Goal: Information Seeking & Learning: Check status

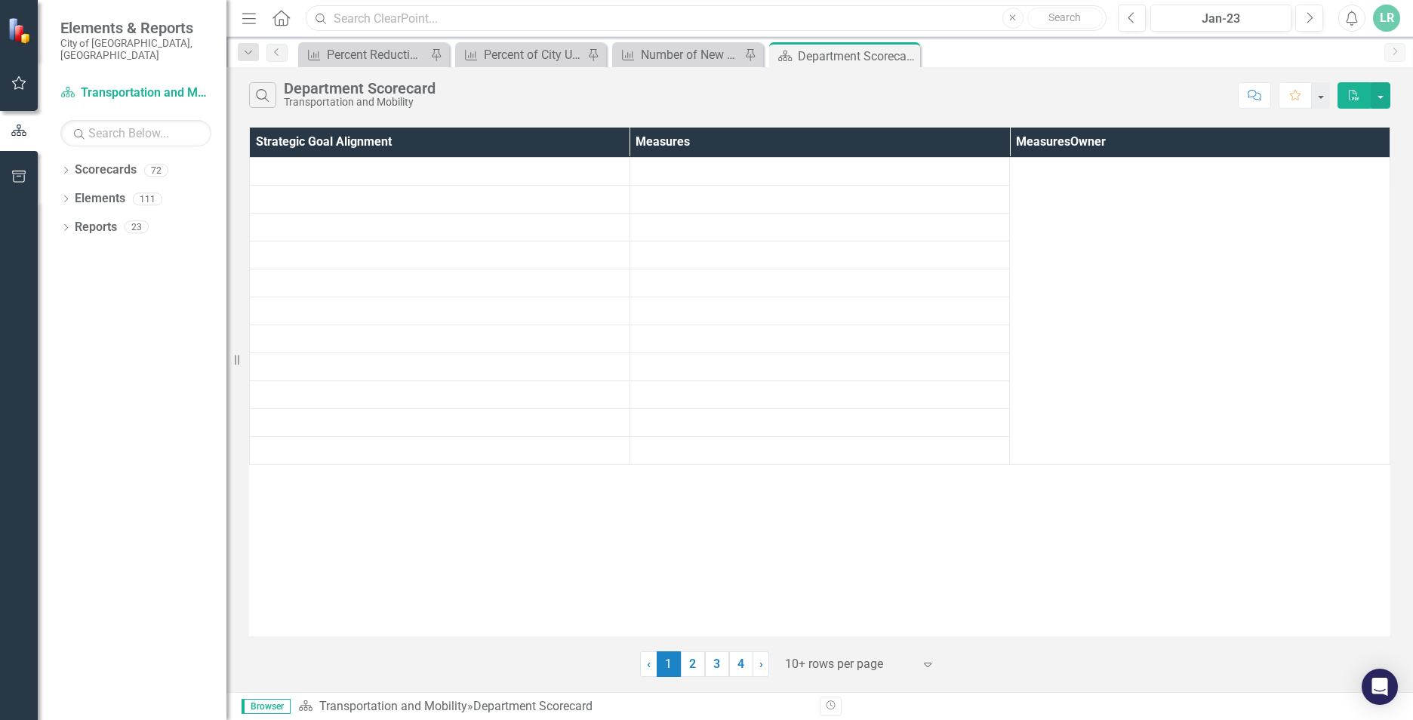
click at [366, 15] on input "text" at bounding box center [706, 18] width 801 height 26
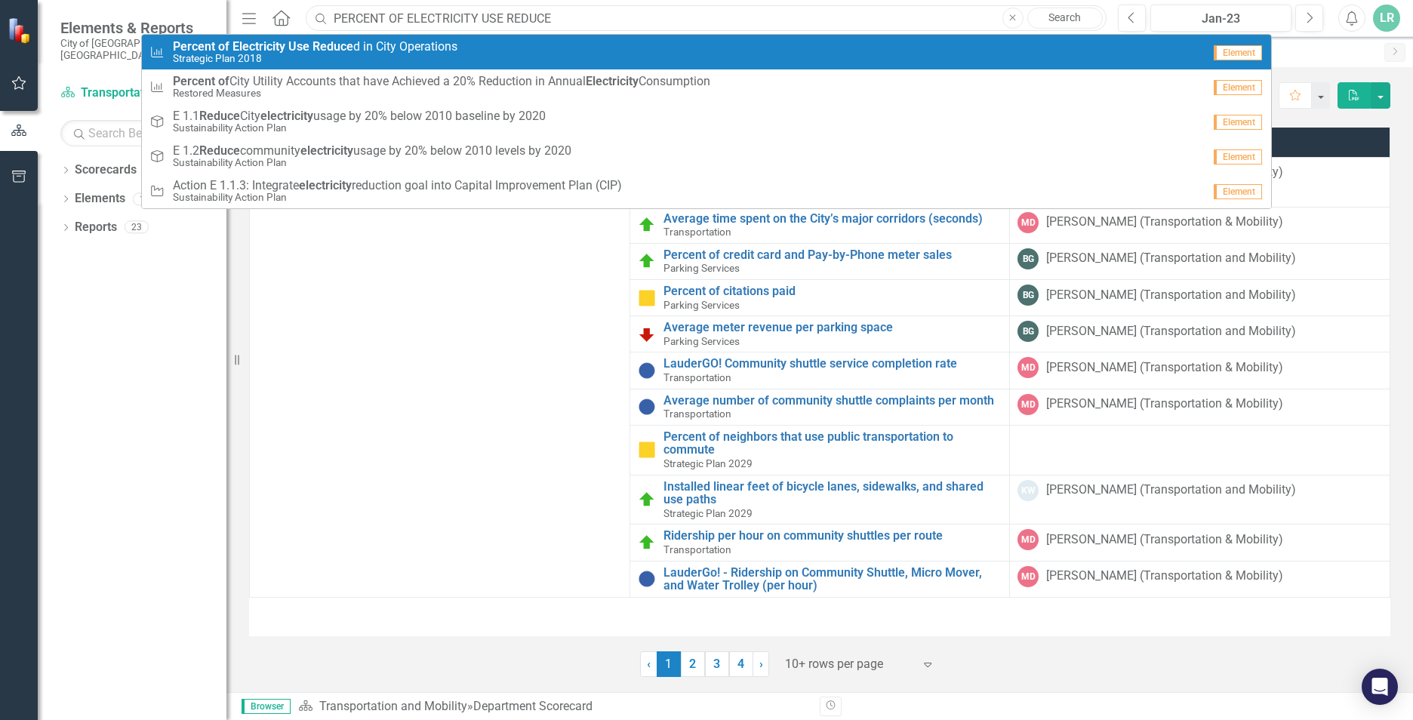
type input "PERCENT OF ELECTRICITY USE REDUCE"
click at [394, 51] on span "Percent of Electricity Use Reduce d in City Operations" at bounding box center [315, 47] width 285 height 14
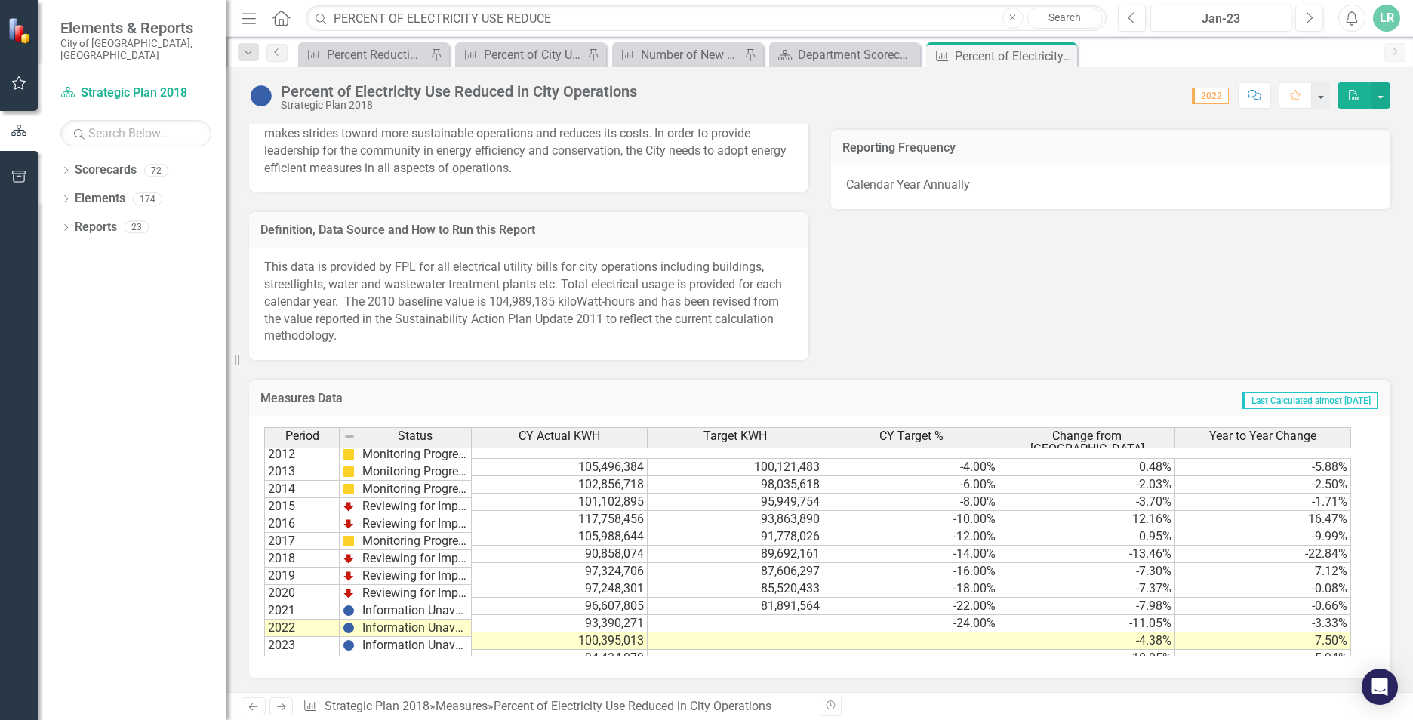
scroll to position [34, 0]
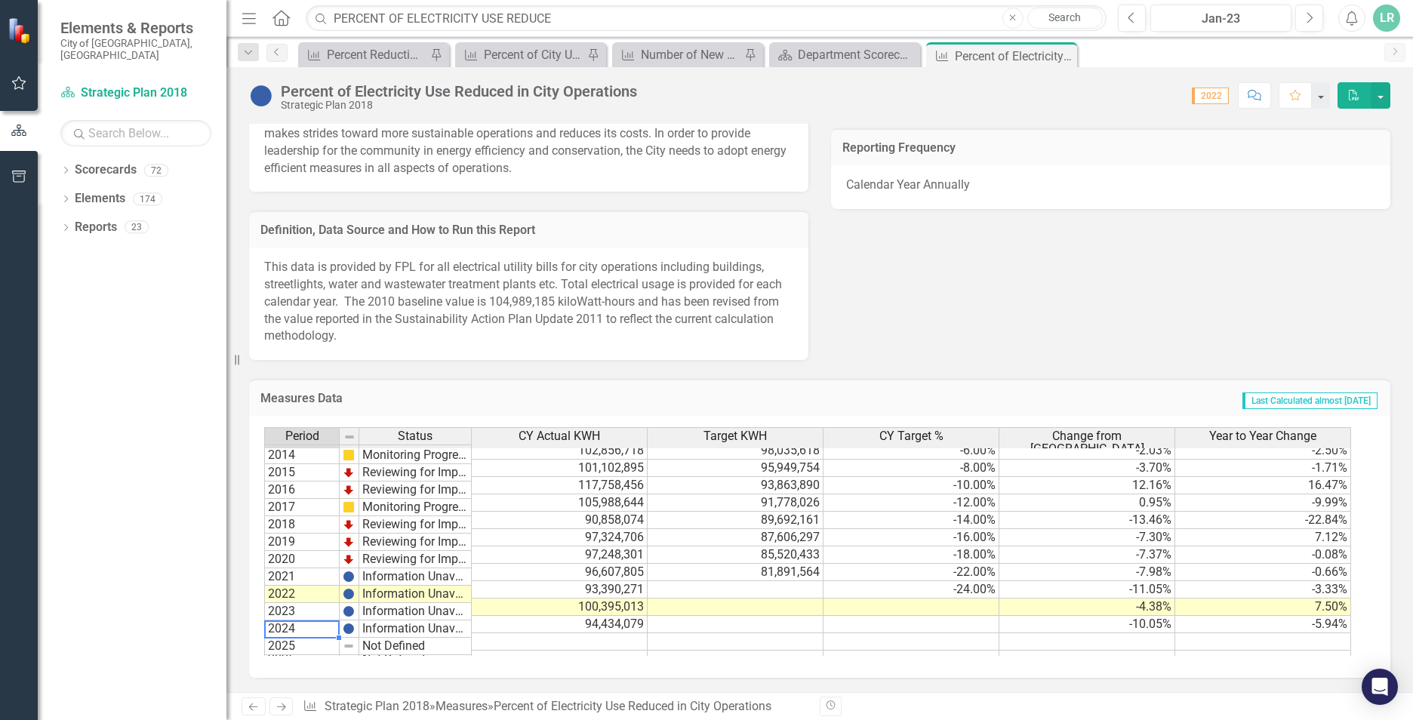
click at [336, 629] on td "2024" at bounding box center [302, 629] width 76 height 17
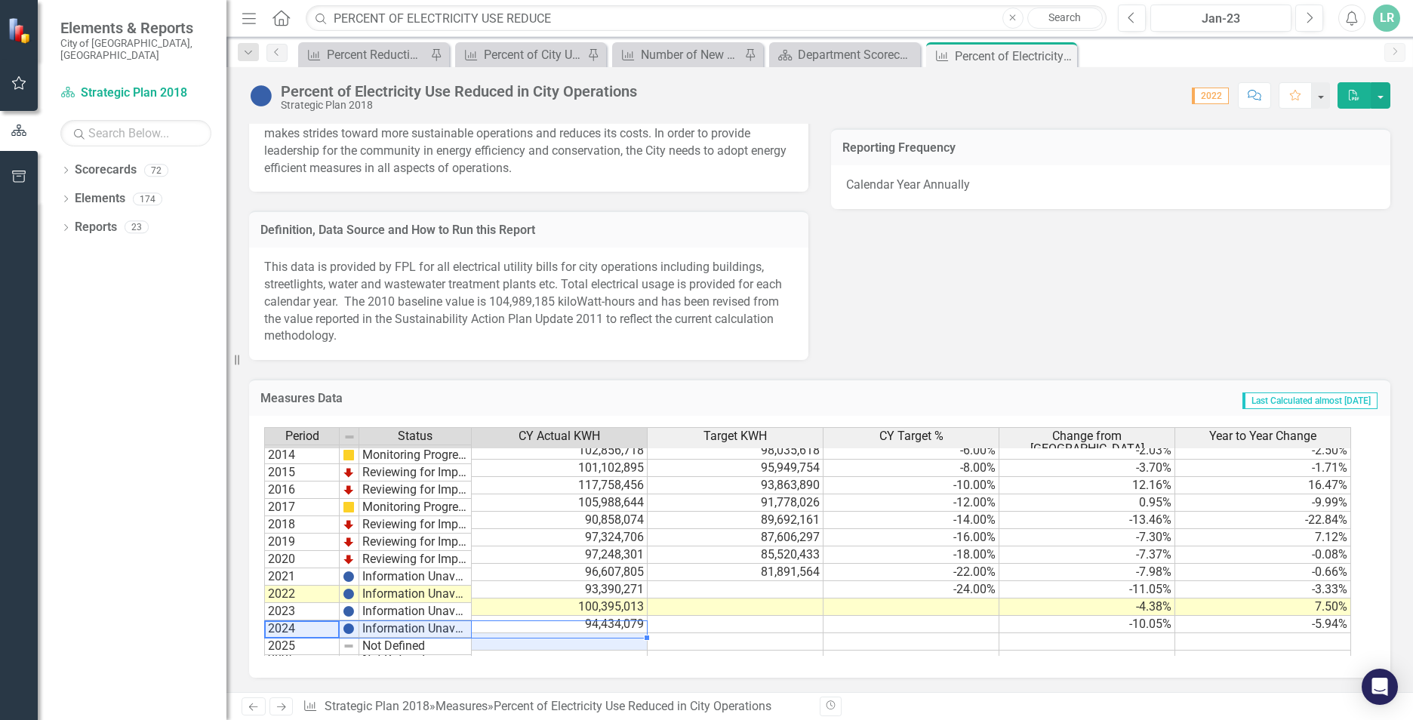
drag, startPoint x: 309, startPoint y: 630, endPoint x: 596, endPoint y: 634, distance: 286.9
click at [596, 634] on div "Period Status CY Actual KWH Target KWH CY Target % Change from Baseline Year to…" at bounding box center [814, 541] width 1100 height 229
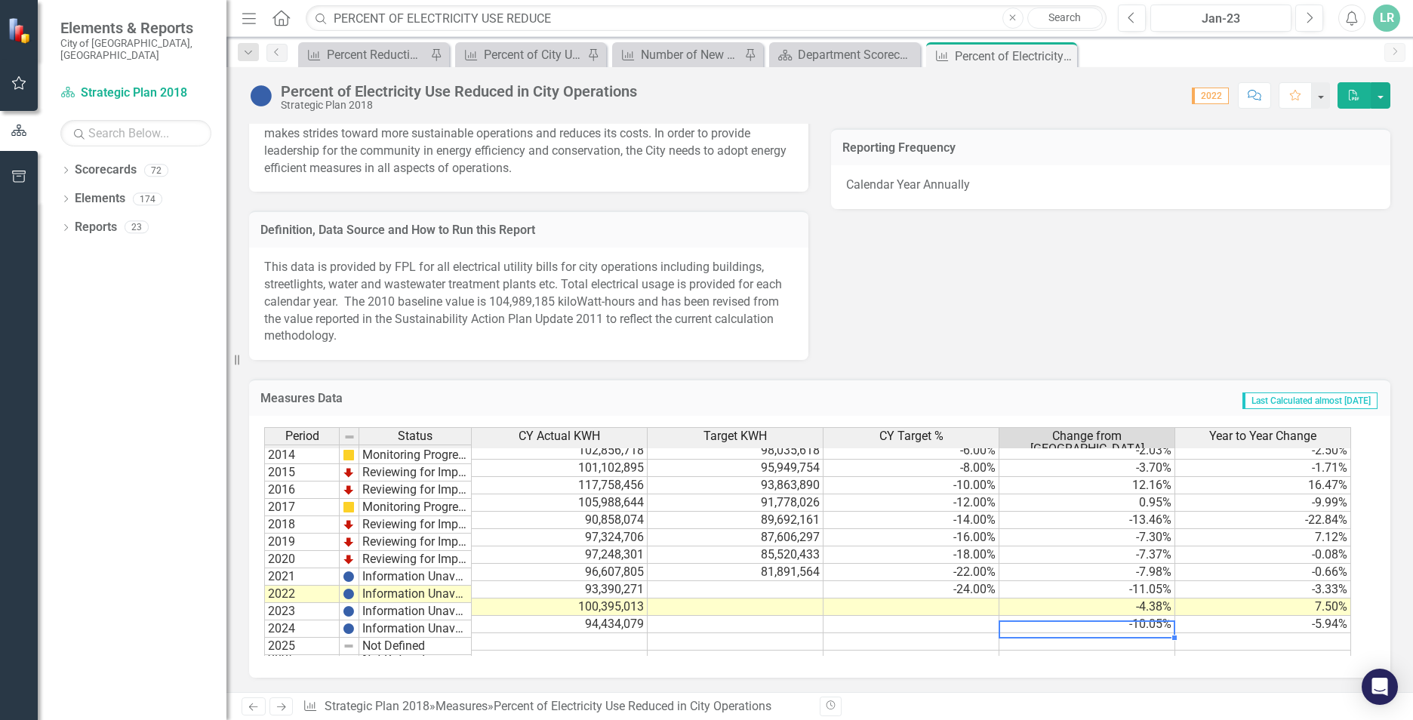
click at [1156, 633] on td at bounding box center [1088, 641] width 176 height 17
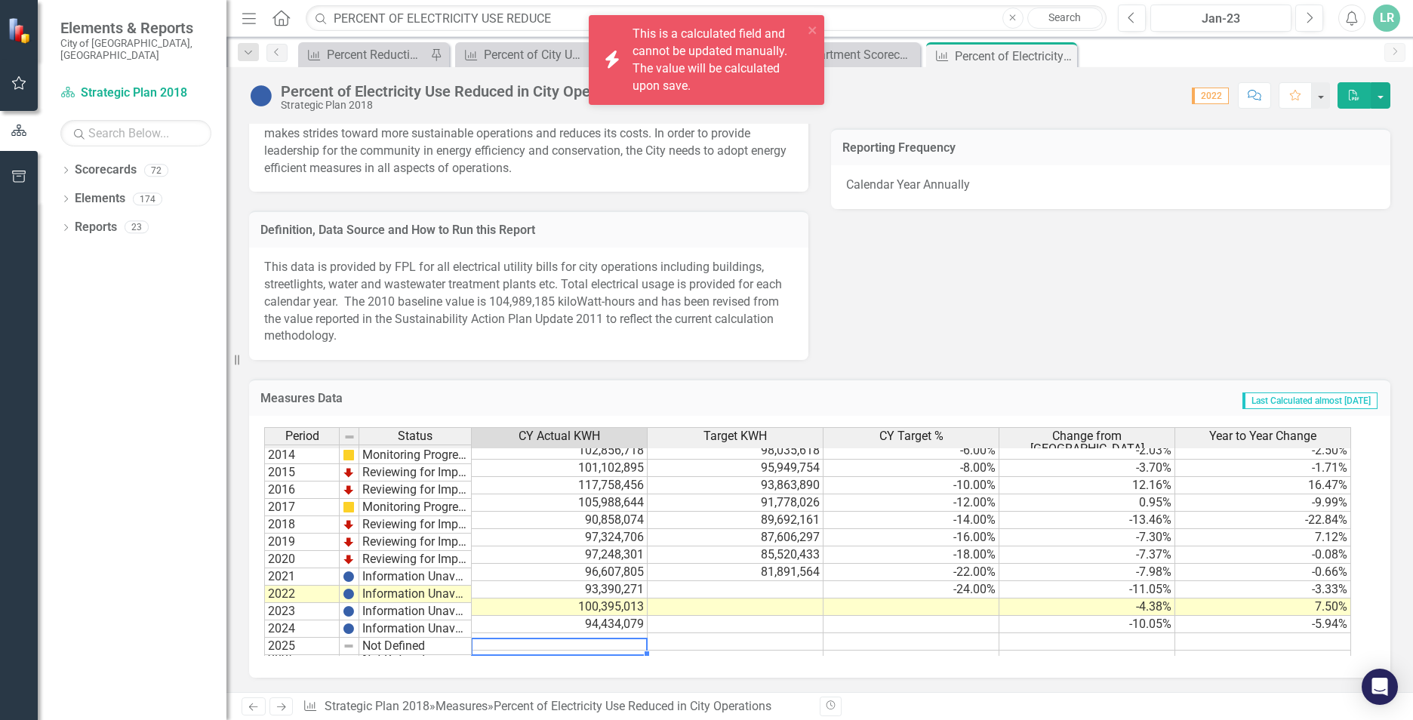
click at [557, 651] on td at bounding box center [560, 659] width 176 height 17
click at [561, 636] on td at bounding box center [560, 641] width 176 height 17
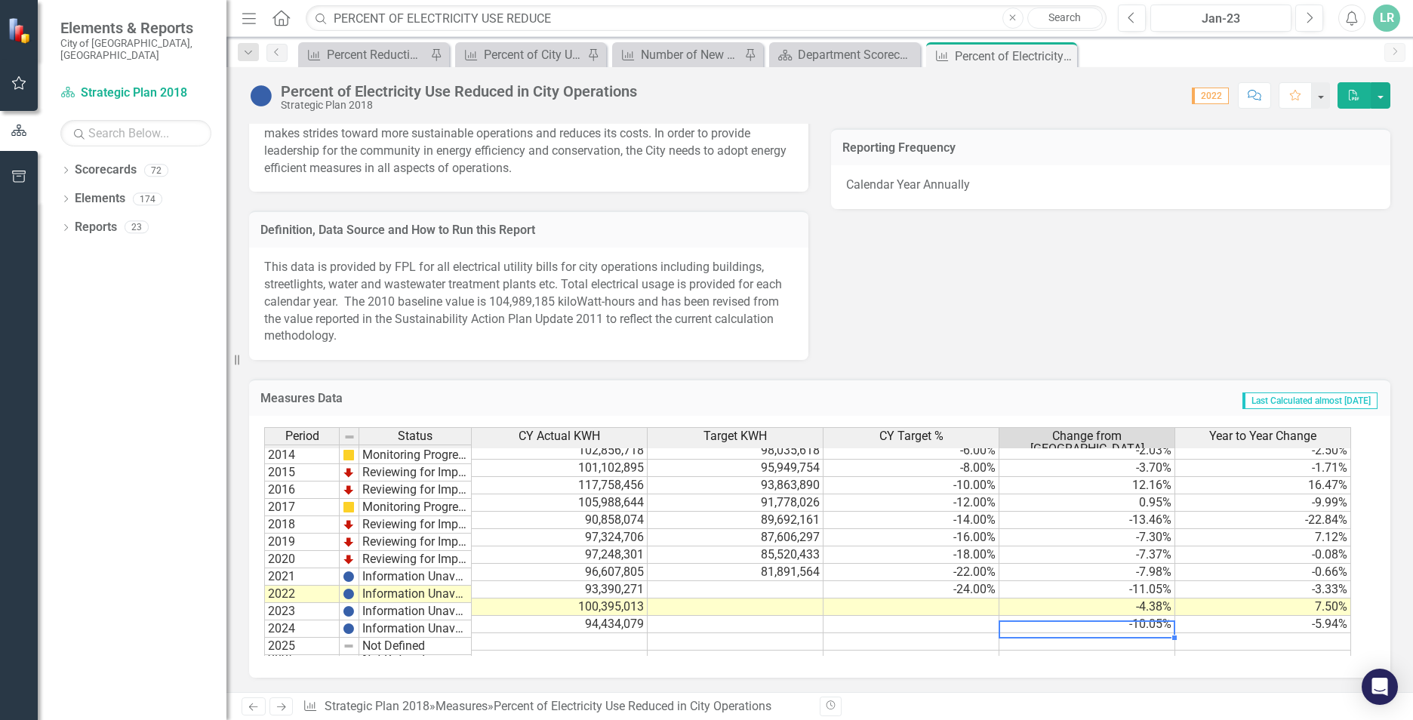
click at [1126, 633] on td at bounding box center [1088, 641] width 176 height 17
click at [1300, 633] on td at bounding box center [1264, 641] width 176 height 17
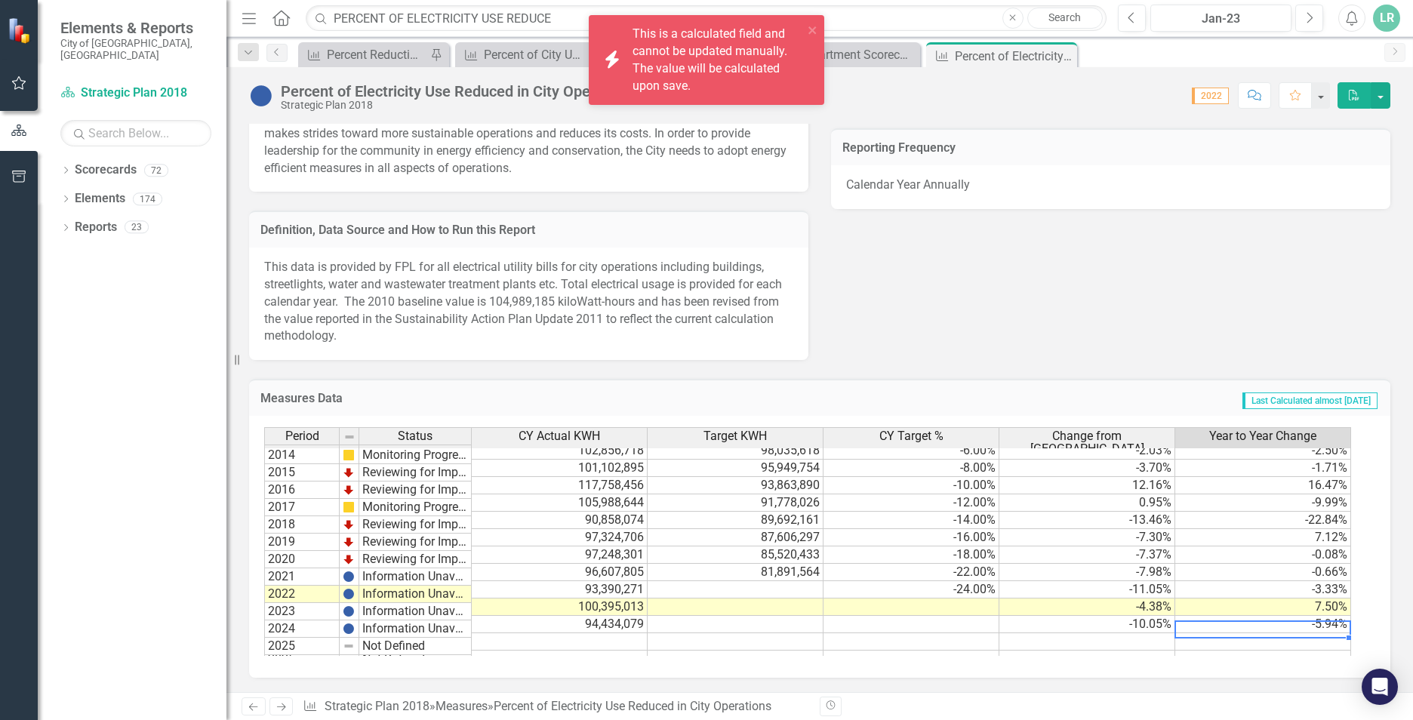
click at [599, 633] on td at bounding box center [560, 641] width 176 height 17
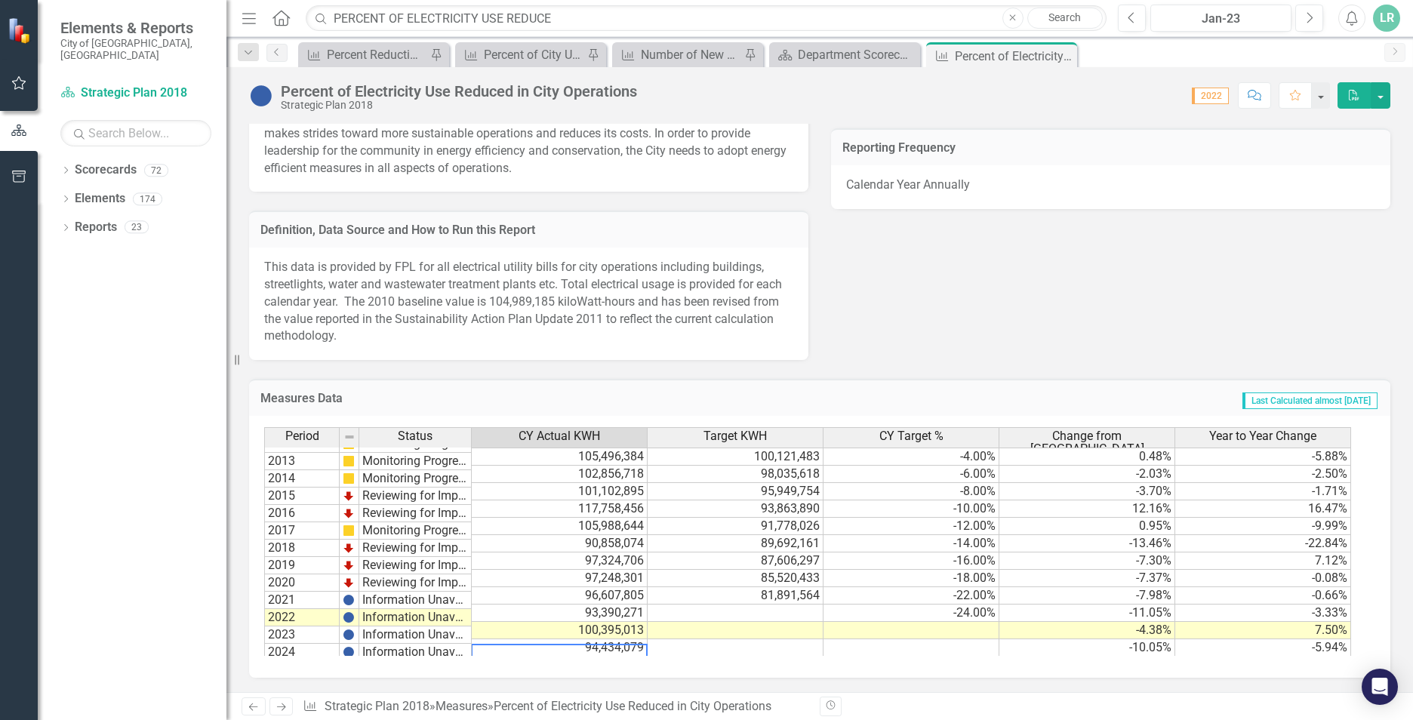
scroll to position [0, 0]
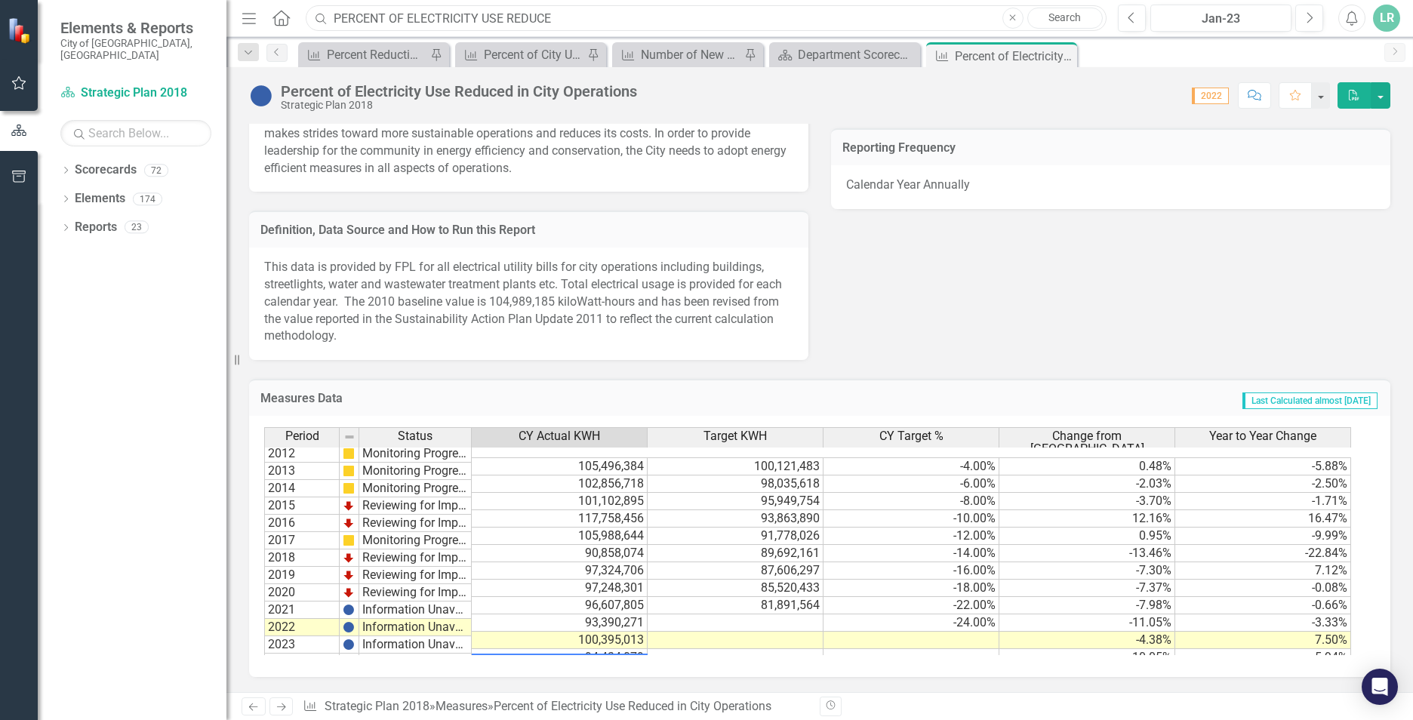
click at [561, 14] on input "PERCENT OF ELECTRICITY USE REDUCE" at bounding box center [706, 18] width 801 height 26
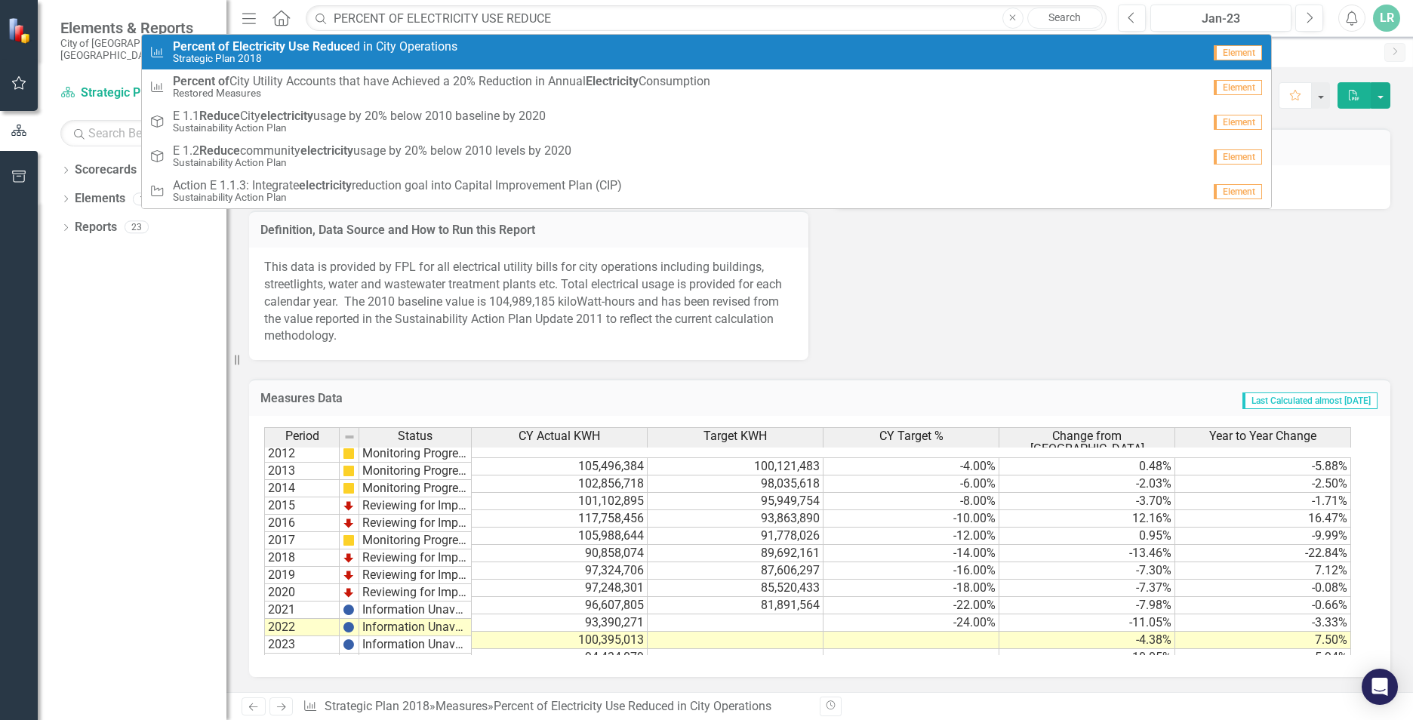
click at [140, 362] on div "Dropdown Scorecards 72 Dropdown Department Scorecards Dropdown City Manager's O…" at bounding box center [132, 439] width 189 height 562
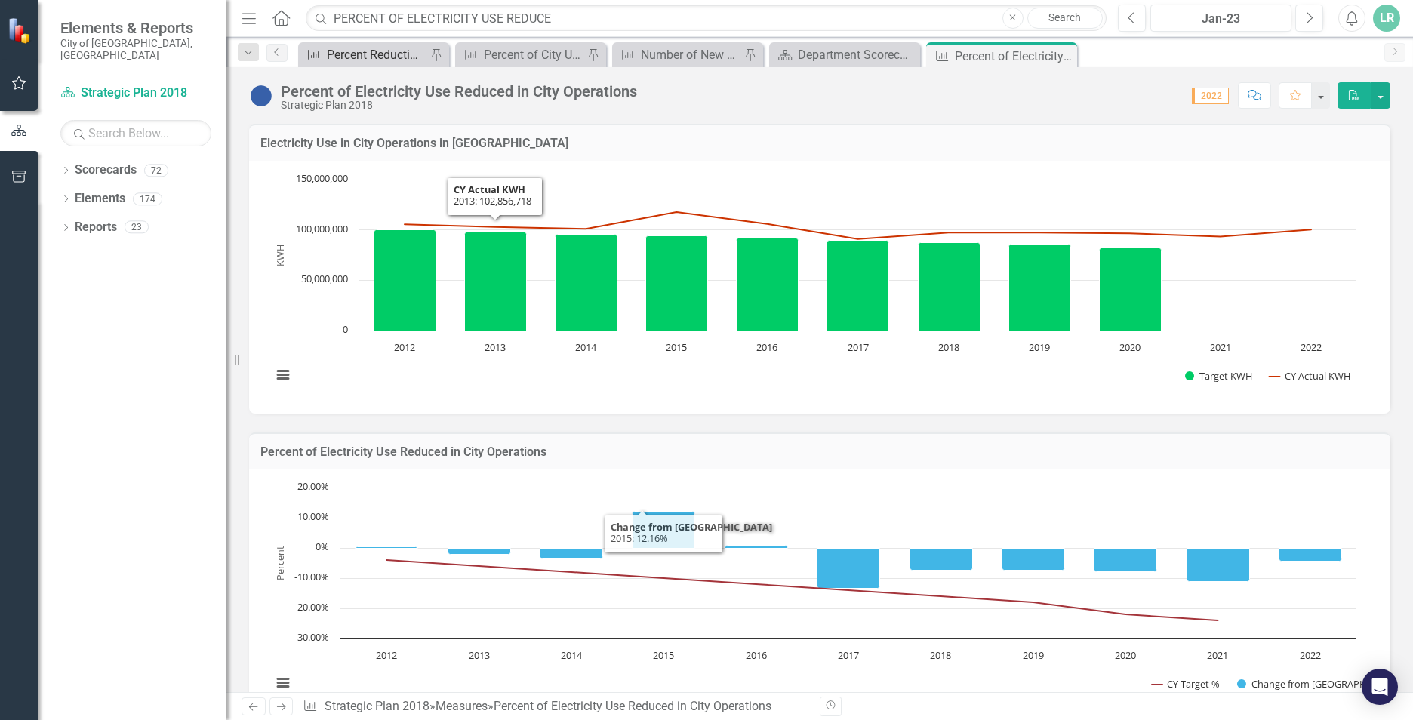
click at [384, 58] on div "Percent Reduction in Greenhouse Gas Emissions from City Operations" at bounding box center [377, 54] width 100 height 19
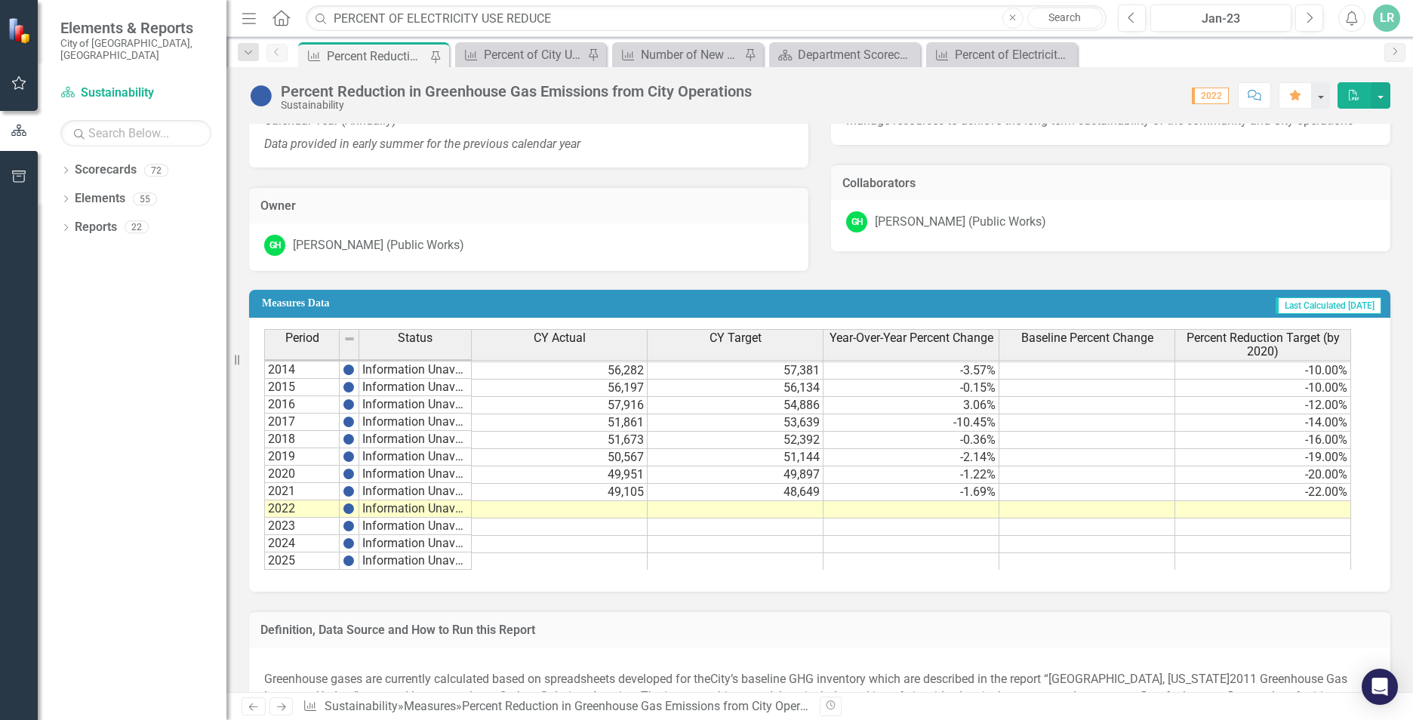
scroll to position [34, 0]
click at [1295, 473] on td "-20.00%" at bounding box center [1264, 475] width 176 height 17
click at [1311, 498] on td "-22.00%" at bounding box center [1264, 492] width 176 height 17
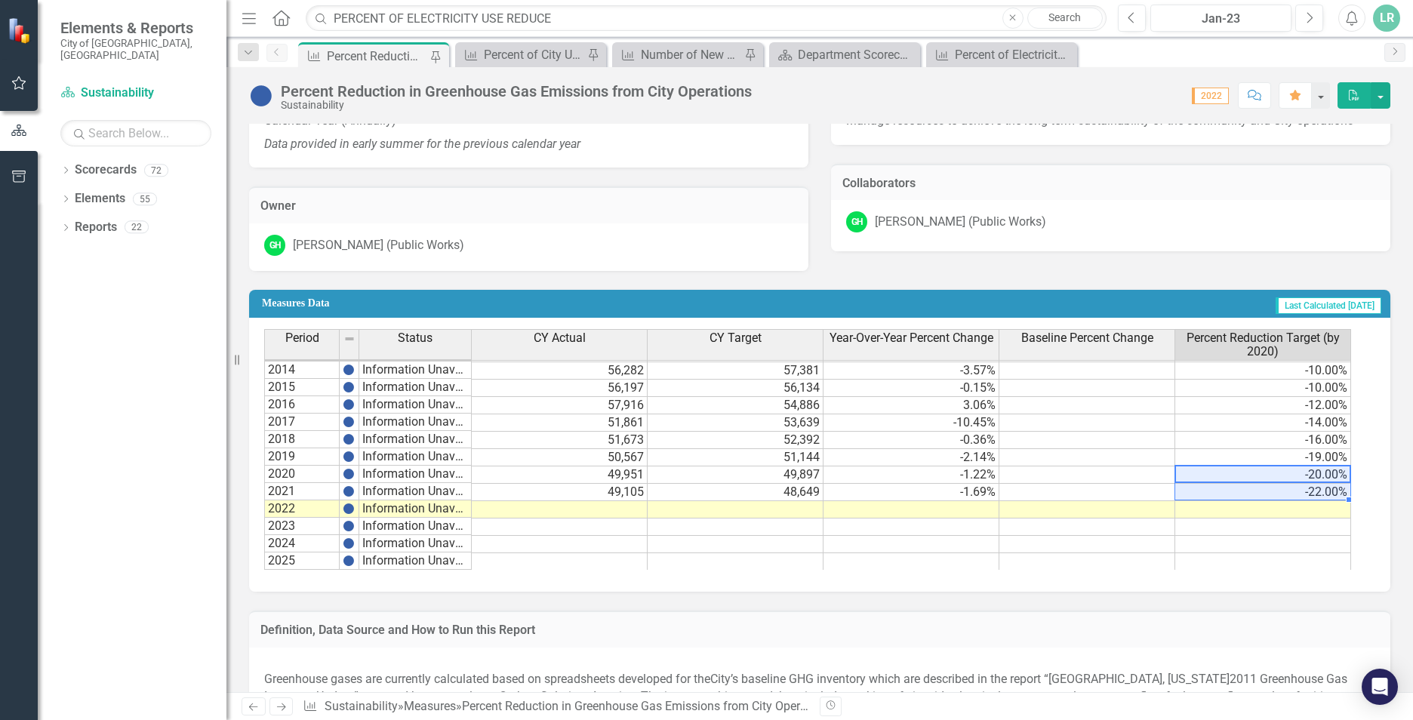
drag, startPoint x: 1312, startPoint y: 475, endPoint x: 1316, endPoint y: 493, distance: 18.5
click at [1316, 493] on tbody "2012 Information Unavailable 60,914 59,876 -6.00% 2013 Information Unavailable …" at bounding box center [807, 449] width 1087 height 244
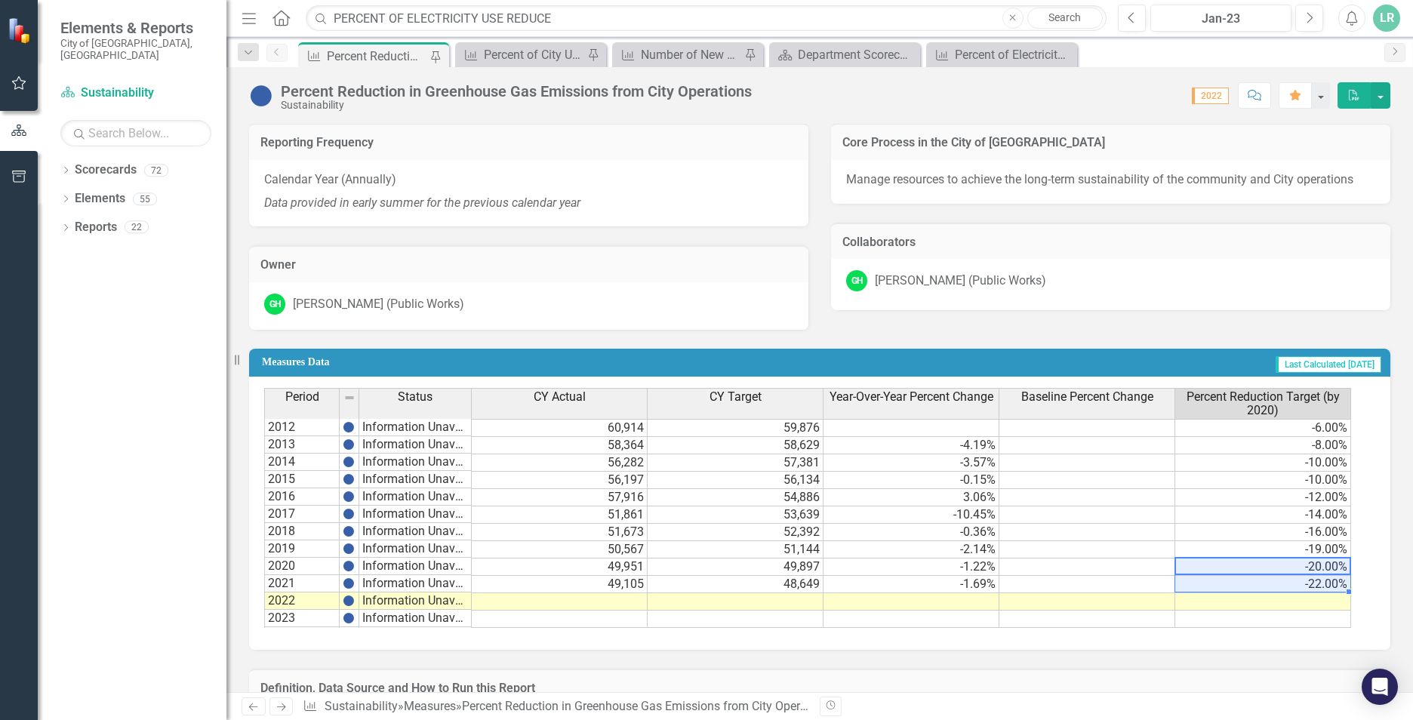
scroll to position [748, 0]
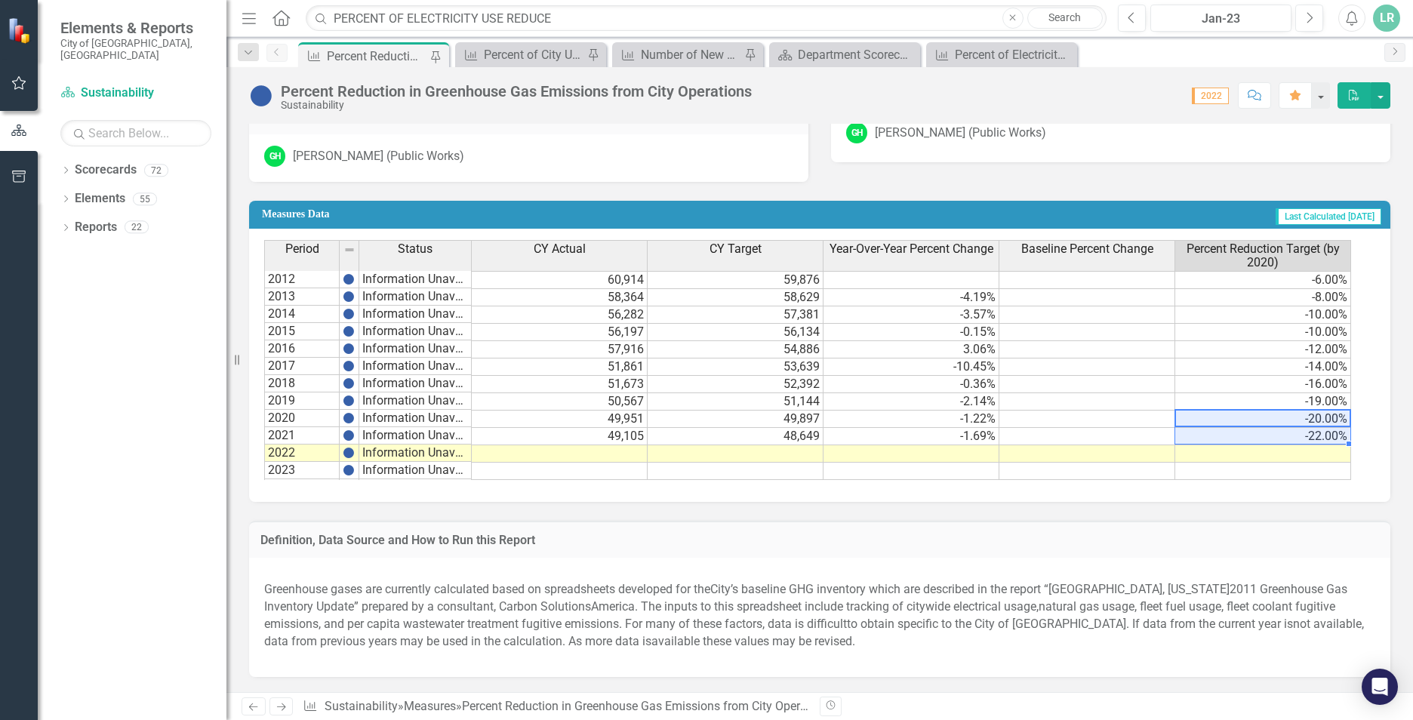
click at [612, 453] on td at bounding box center [560, 453] width 176 height 17
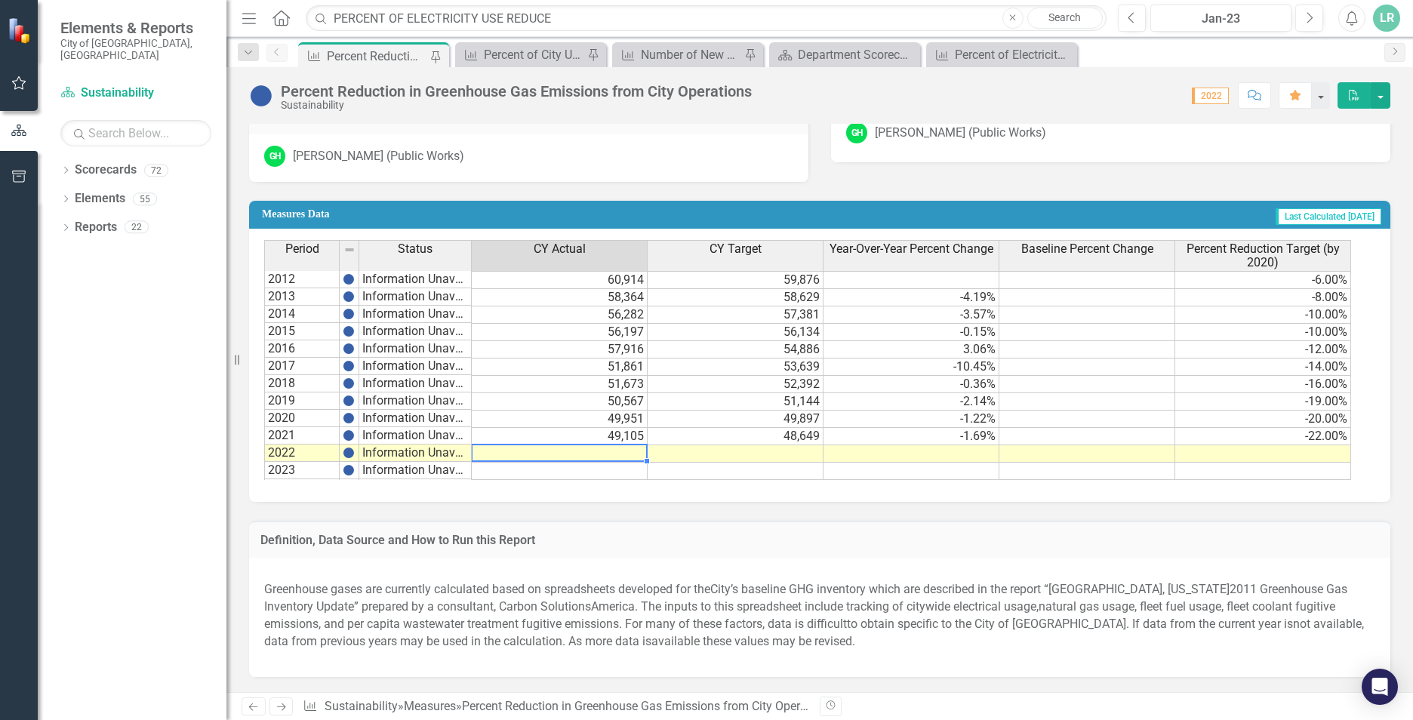
click at [612, 452] on td at bounding box center [560, 453] width 176 height 17
click at [585, 451] on td at bounding box center [560, 453] width 176 height 17
click at [586, 451] on td at bounding box center [560, 453] width 176 height 17
